Goal: Check status

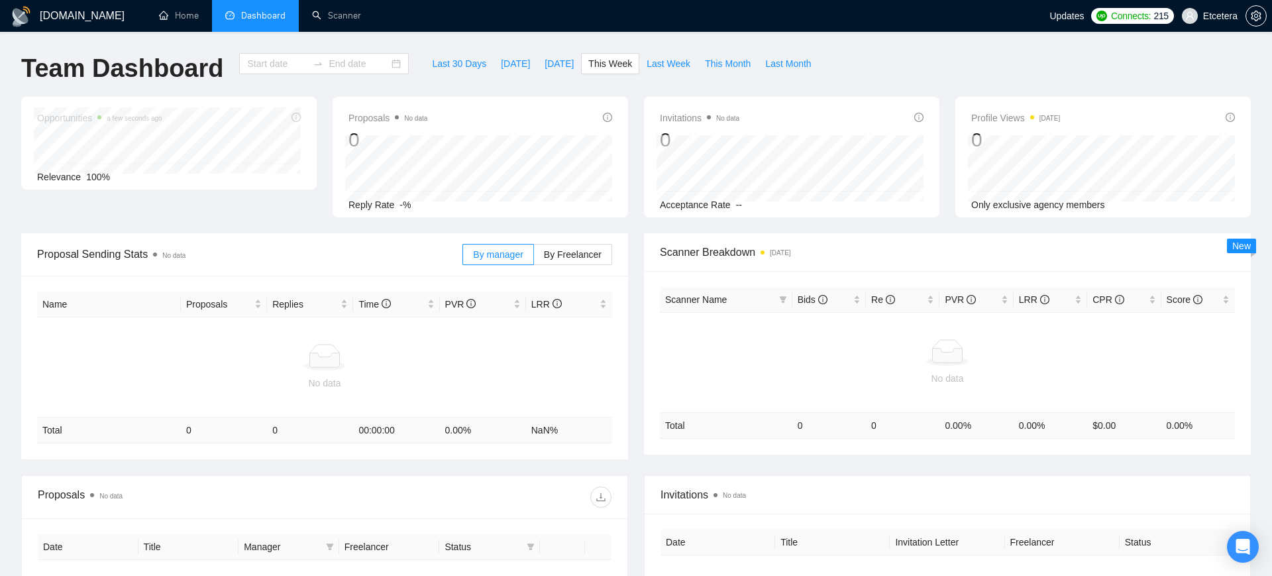
type input "[DATE]"
